Goal: Find specific page/section: Find specific page/section

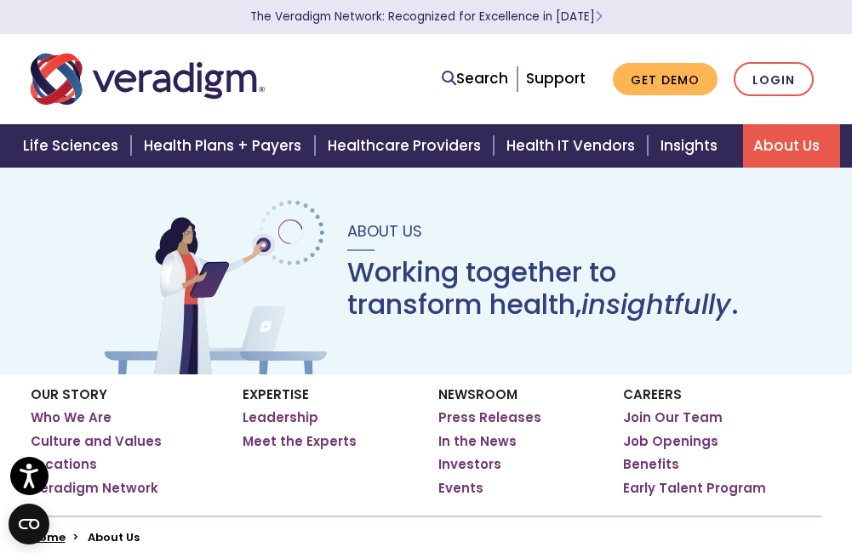
click at [646, 399] on p "Careers" at bounding box center [722, 394] width 199 height 15
click at [689, 445] on link "Job Openings" at bounding box center [670, 441] width 95 height 17
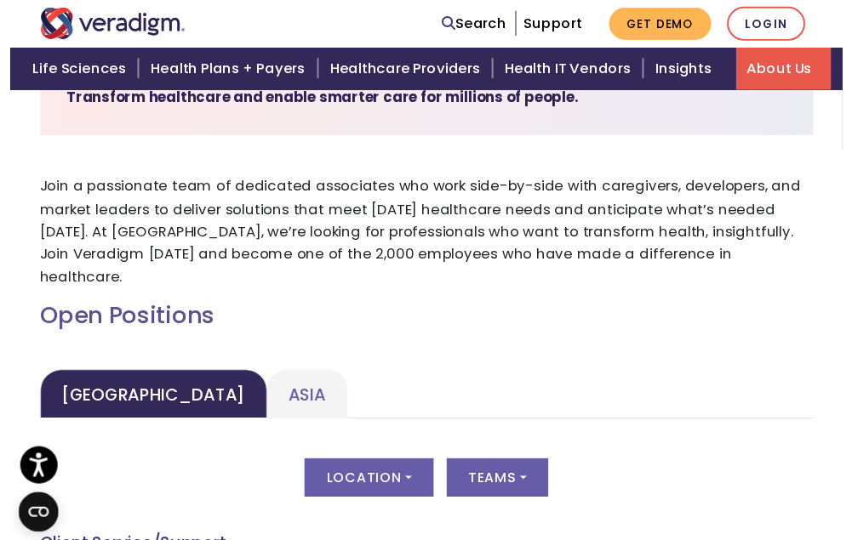
scroll to position [596, 0]
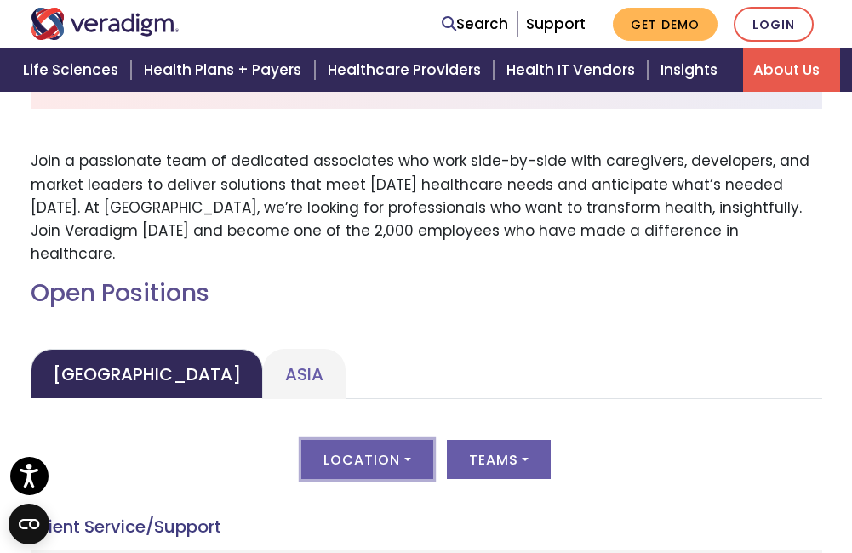
click at [421, 440] on button "Location" at bounding box center [366, 459] width 131 height 39
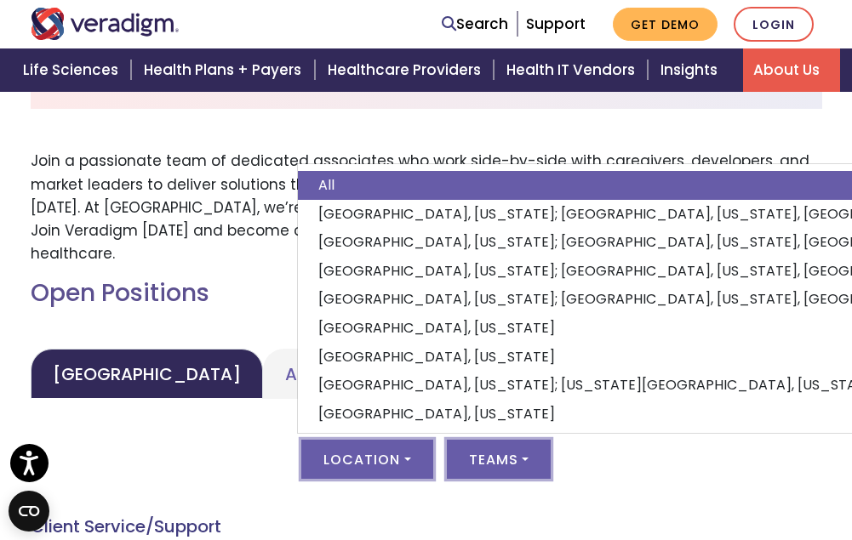
click at [525, 440] on button "Teams" at bounding box center [499, 459] width 104 height 39
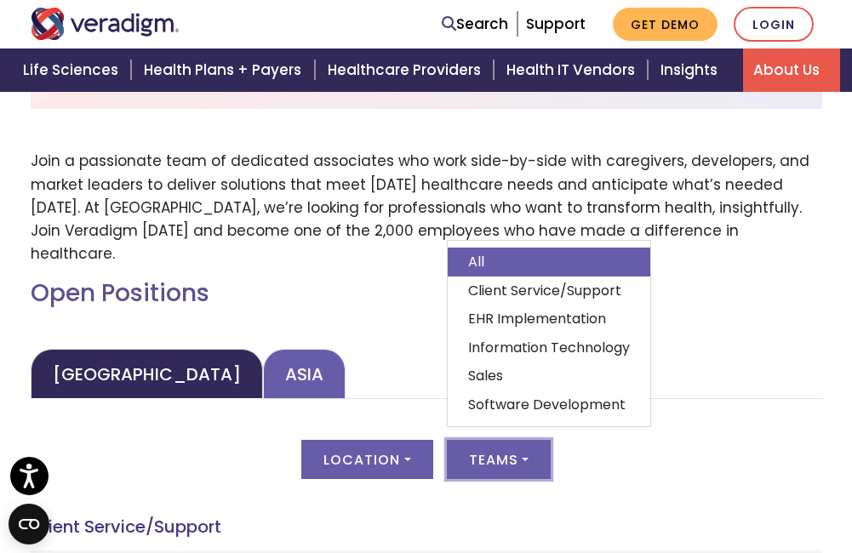
click at [263, 349] on link "Asia" at bounding box center [304, 374] width 83 height 50
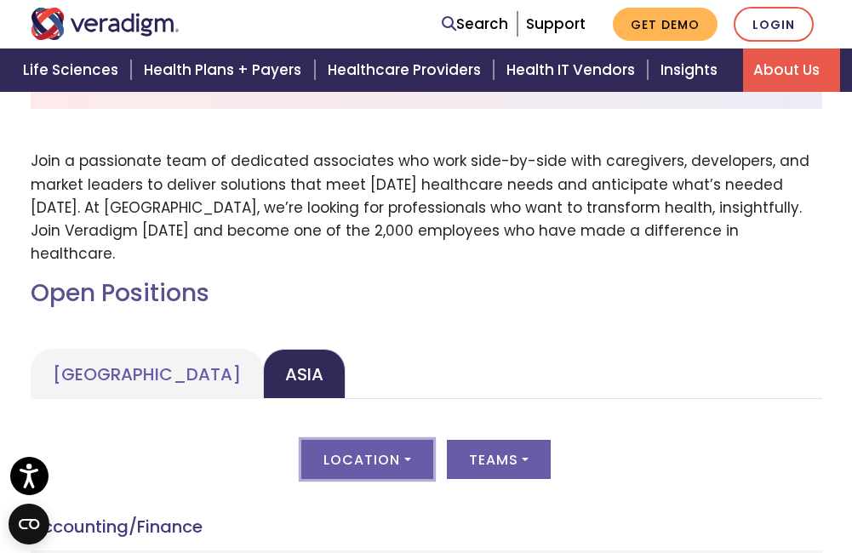
click at [414, 440] on button "Location" at bounding box center [366, 459] width 131 height 39
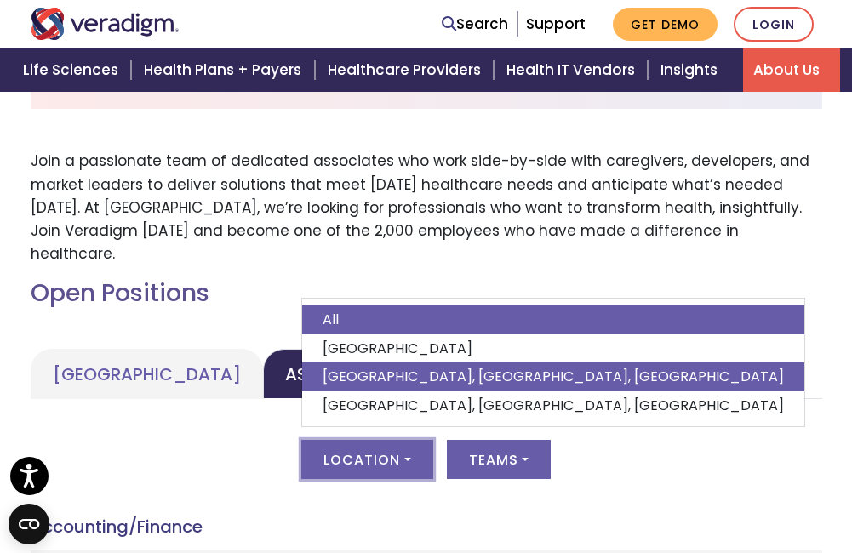
click at [376, 363] on link "[GEOGRAPHIC_DATA], [GEOGRAPHIC_DATA], [GEOGRAPHIC_DATA]" at bounding box center [553, 377] width 502 height 29
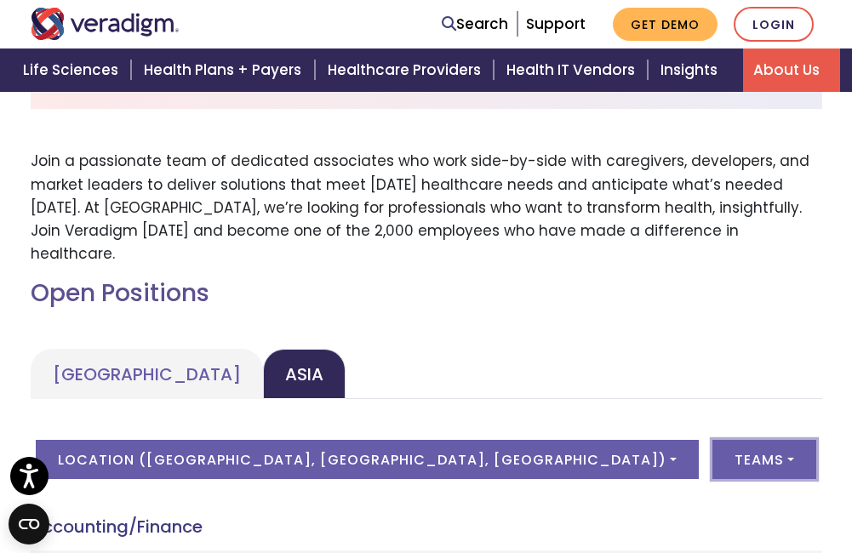
click at [712, 440] on button "Teams" at bounding box center [764, 459] width 104 height 39
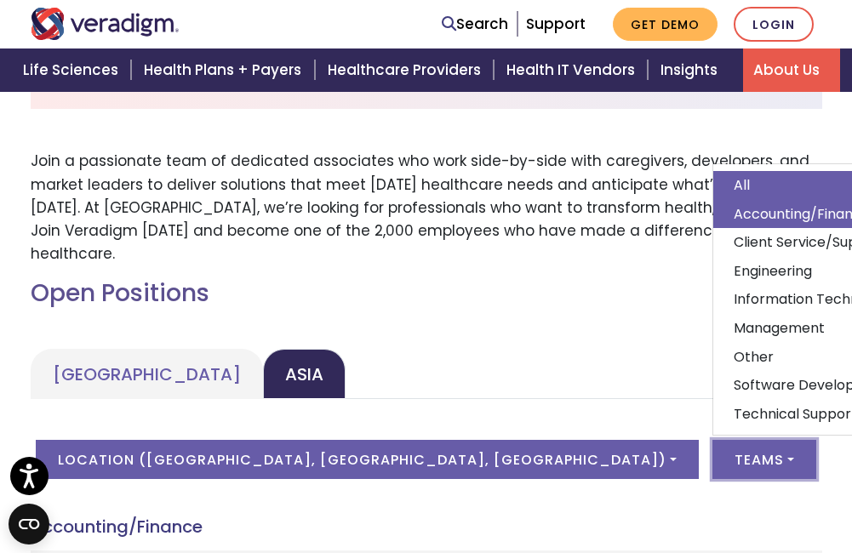
click at [713, 200] on link "Accounting/Finance" at bounding box center [814, 214] width 203 height 29
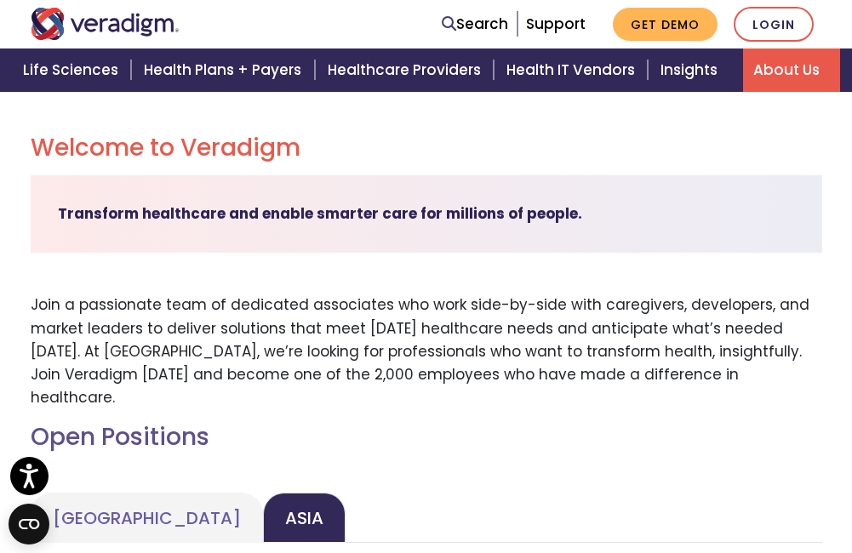
scroll to position [439, 0]
